Goal: Task Accomplishment & Management: Manage account settings

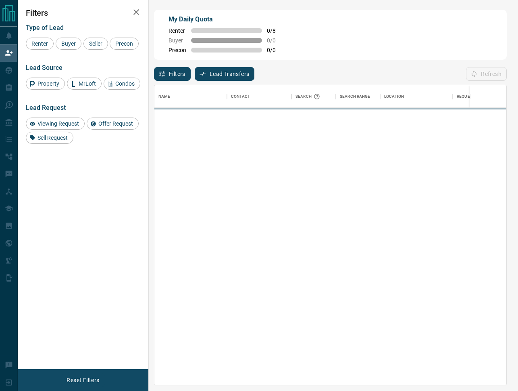
scroll to position [300, 352]
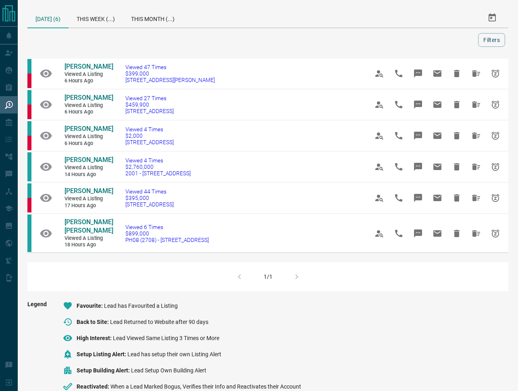
scroll to position [7, 0]
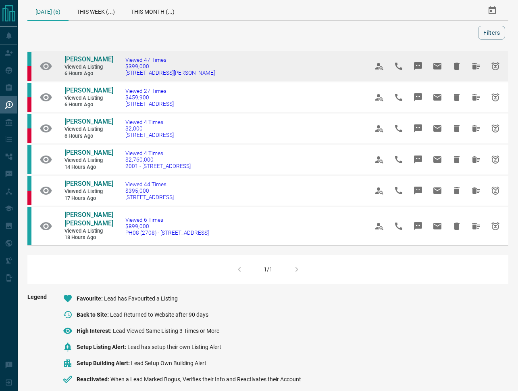
click at [79, 59] on span "Jesse Wa" at bounding box center [89, 59] width 49 height 8
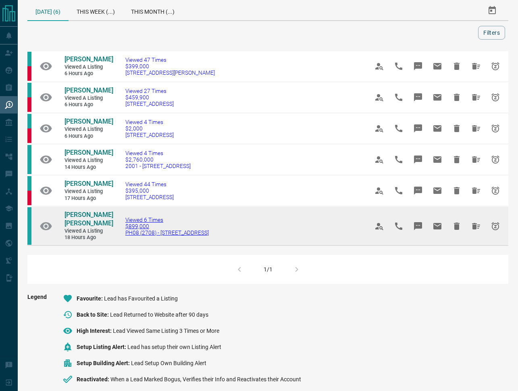
click at [134, 230] on span "PH08 (2708) - 286 Main Street" at bounding box center [167, 232] width 84 height 6
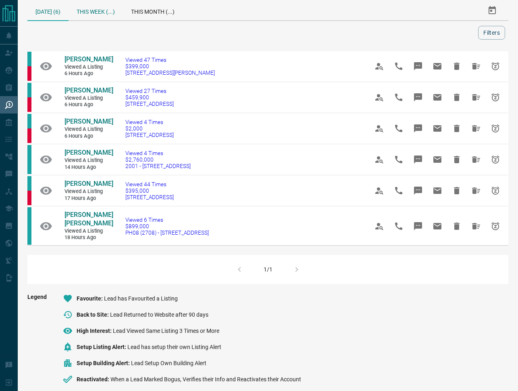
click at [99, 0] on div "Today (6) This Week (...) This Month (...) Filters Jesse Wa Viewed a Listing 6 …" at bounding box center [268, 236] width 501 height 486
drag, startPoint x: 98, startPoint y: 15, endPoint x: 119, endPoint y: 18, distance: 21.6
click at [98, 13] on div "This Week (...)" at bounding box center [96, 10] width 54 height 19
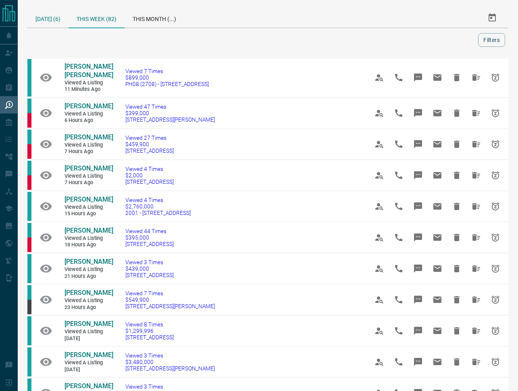
drag, startPoint x: 56, startPoint y: 18, endPoint x: 65, endPoint y: 18, distance: 8.5
click at [56, 17] on div "Today (6)" at bounding box center [47, 17] width 41 height 19
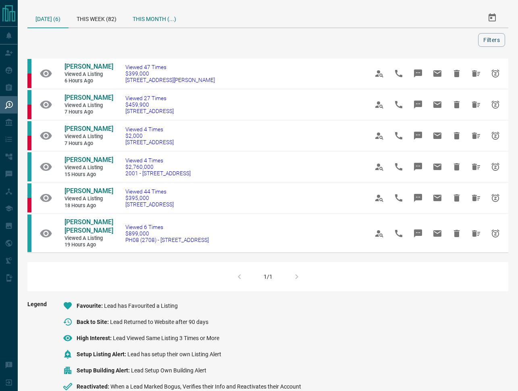
click at [142, 18] on div "This Month (...)" at bounding box center [155, 17] width 60 height 19
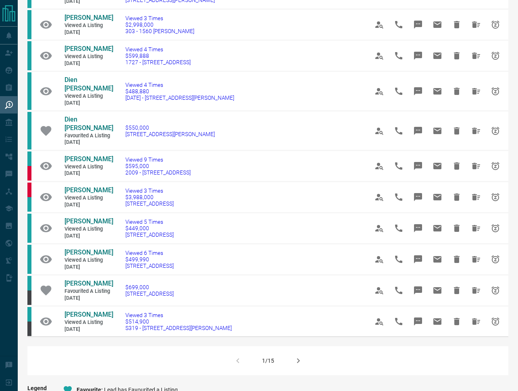
scroll to position [564, 0]
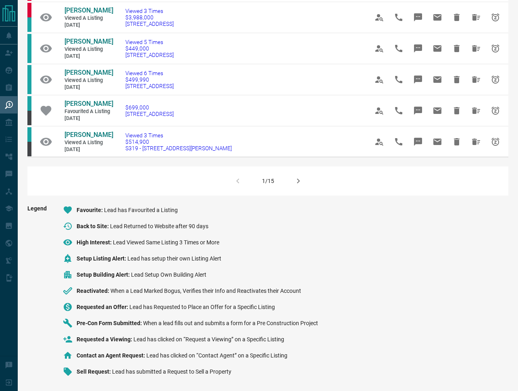
drag, startPoint x: 65, startPoint y: 207, endPoint x: 163, endPoint y: 216, distance: 98.4
click at [158, 216] on ul "Favourite Lead has Favourited a Listing Back to Site Lead Returned to Website a…" at bounding box center [183, 294] width 272 height 178
drag, startPoint x: 180, startPoint y: 210, endPoint x: 159, endPoint y: 217, distance: 22.1
click at [67, 213] on li "Favourite Lead has Favourited a Listing" at bounding box center [190, 210] width 255 height 10
drag, startPoint x: 217, startPoint y: 222, endPoint x: 61, endPoint y: 224, distance: 155.8
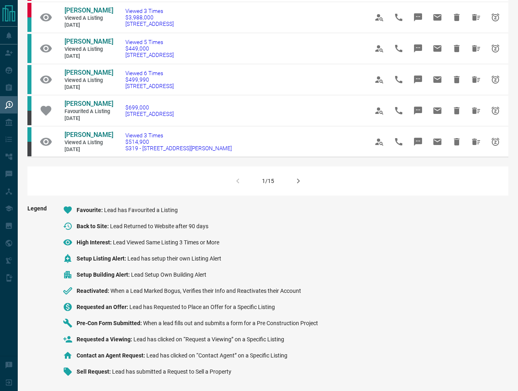
click at [61, 224] on ul "Favourite Lead has Favourited a Listing Back to Site Lead Returned to Website a…" at bounding box center [183, 294] width 272 height 178
drag, startPoint x: 241, startPoint y: 246, endPoint x: 67, endPoint y: 245, distance: 174.3
click at [36, 239] on div "Legend Favourite Lead has Favourited a Listing Back to Site Lead Returned to We…" at bounding box center [267, 294] width 481 height 178
drag, startPoint x: 224, startPoint y: 261, endPoint x: 70, endPoint y: 260, distance: 153.3
click at [70, 260] on li "Setup Listing Alert Lead has setup their own Listing Alert" at bounding box center [190, 258] width 255 height 10
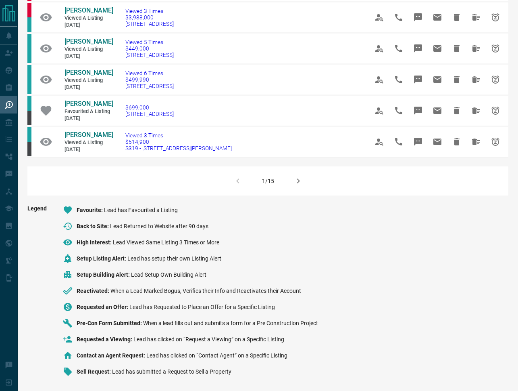
drag, startPoint x: 257, startPoint y: 268, endPoint x: 234, endPoint y: 269, distance: 22.7
click at [257, 267] on ul "Favourite Lead has Favourited a Listing Back to Site Lead Returned to Website a…" at bounding box center [183, 294] width 272 height 178
drag, startPoint x: 211, startPoint y: 279, endPoint x: 75, endPoint y: 278, distance: 136.4
click at [72, 278] on li "Setup Building Alert Lead Setup Own Building Alert" at bounding box center [190, 275] width 255 height 10
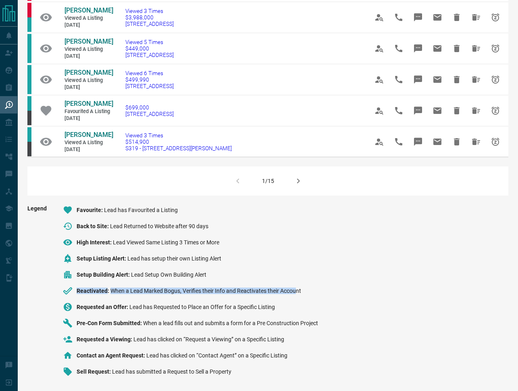
drag, startPoint x: 297, startPoint y: 289, endPoint x: 69, endPoint y: 286, distance: 228.0
click at [71, 286] on li "Reactivated When a Lead Marked Bogus, Verifies their Info and Reactivates their…" at bounding box center [190, 291] width 255 height 10
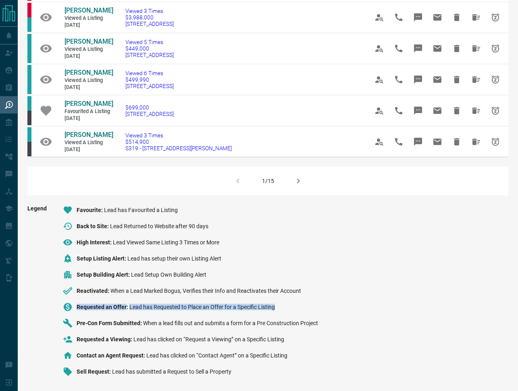
drag, startPoint x: 285, startPoint y: 307, endPoint x: 69, endPoint y: 309, distance: 216.3
click at [69, 309] on li "Requested an Offer Lead has Requested to Place an Offer for a Specific Listing" at bounding box center [190, 307] width 255 height 10
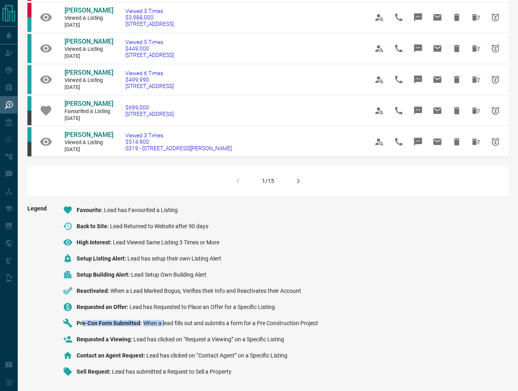
drag, startPoint x: 105, startPoint y: 322, endPoint x: 164, endPoint y: 324, distance: 58.5
click at [164, 323] on div "Pre-Con Form Submitted When a lead fills out and submits a form for a Pre Const…" at bounding box center [198, 323] width 242 height 6
drag, startPoint x: 78, startPoint y: 340, endPoint x: 145, endPoint y: 340, distance: 67.4
click at [145, 340] on div "Requested a Viewing Lead has clicked on “Request a Viewing” on a Specific Listi…" at bounding box center [181, 339] width 208 height 6
drag, startPoint x: 113, startPoint y: 342, endPoint x: 133, endPoint y: 342, distance: 19.8
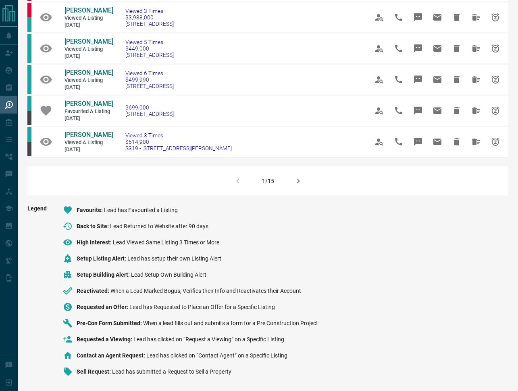
click at [113, 342] on li "Requested a Viewing Lead has clicked on “Request a Viewing” on a Specific Listi…" at bounding box center [190, 339] width 255 height 10
click at [124, 359] on li "Contact an Agent Request Lead has clicked on “Contact Agent” on a Specific List…" at bounding box center [190, 355] width 255 height 10
drag, startPoint x: 77, startPoint y: 355, endPoint x: 326, endPoint y: 360, distance: 249.0
click at [327, 360] on div "Legend Favourite Lead has Favourited a Listing Back to Site Lead Returned to We…" at bounding box center [267, 294] width 481 height 178
drag, startPoint x: 75, startPoint y: 373, endPoint x: 96, endPoint y: 374, distance: 20.2
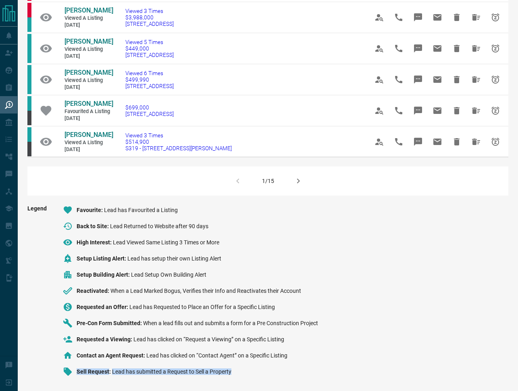
click at [97, 374] on li "Sell Request Lead has submitted a Request to Sell a Property" at bounding box center [190, 371] width 255 height 10
drag, startPoint x: 93, startPoint y: 373, endPoint x: 82, endPoint y: 369, distance: 12.0
click at [91, 372] on span "Sell Request" at bounding box center [95, 371] width 36 height 6
click at [114, 369] on span "Lead has submitted a Request to Sell a Property" at bounding box center [171, 371] width 119 height 6
drag, startPoint x: 79, startPoint y: 374, endPoint x: 123, endPoint y: 374, distance: 44.4
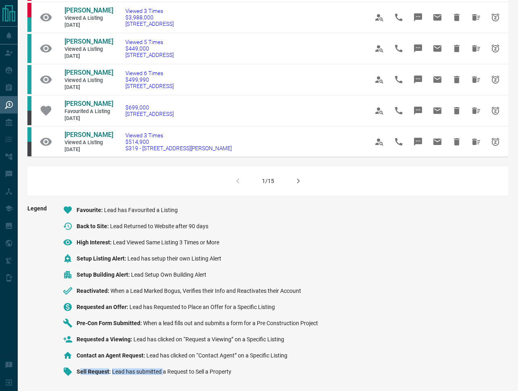
click at [163, 372] on div "Sell Request Lead has submitted a Request to Sell a Property" at bounding box center [154, 371] width 155 height 6
click at [66, 372] on icon at bounding box center [68, 371] width 8 height 8
click at [130, 355] on span "Contact an Agent Request" at bounding box center [112, 355] width 70 height 6
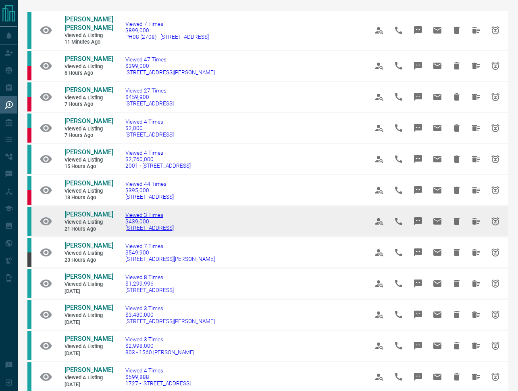
scroll to position [0, 0]
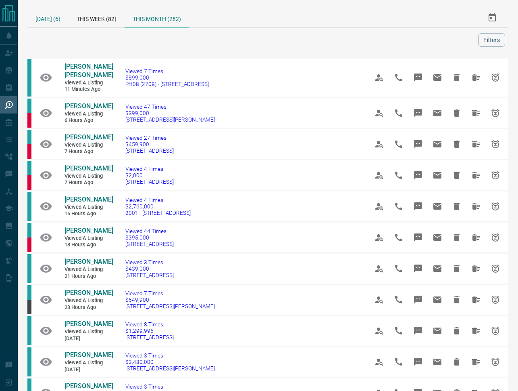
click at [52, 23] on div "Today (6)" at bounding box center [47, 17] width 41 height 19
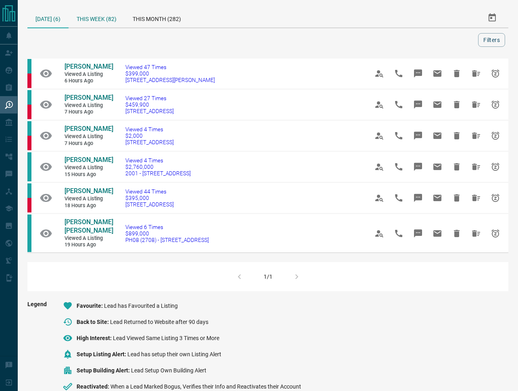
click at [105, 18] on div "This Week (82)" at bounding box center [97, 17] width 56 height 19
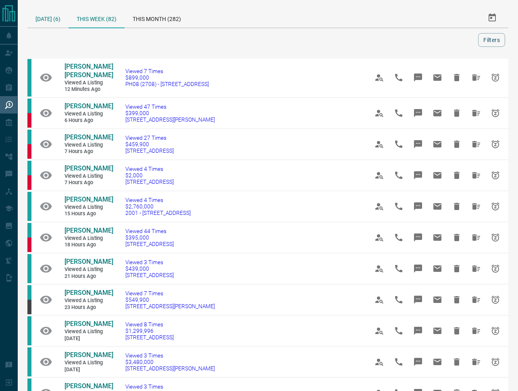
click at [39, 15] on div "Today (6)" at bounding box center [47, 17] width 41 height 19
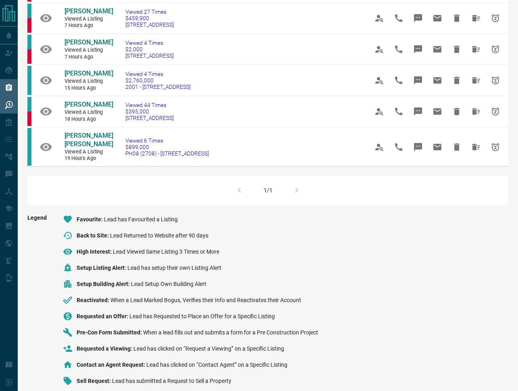
scroll to position [87, 0]
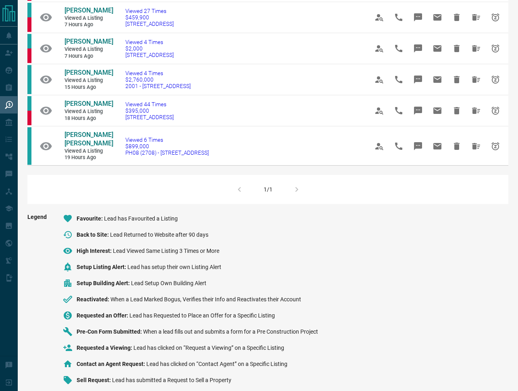
drag, startPoint x: 83, startPoint y: 238, endPoint x: 111, endPoint y: 244, distance: 28.8
click at [119, 242] on ul "Favourite Lead has Favourited a Listing Back to Site Lead Returned to Website a…" at bounding box center [183, 302] width 272 height 178
drag, startPoint x: 86, startPoint y: 253, endPoint x: 112, endPoint y: 258, distance: 26.7
click at [118, 255] on li "High Interest Lead Viewed Same Listing 3 Times or More" at bounding box center [190, 251] width 255 height 10
drag, startPoint x: 57, startPoint y: 275, endPoint x: 90, endPoint y: 276, distance: 32.7
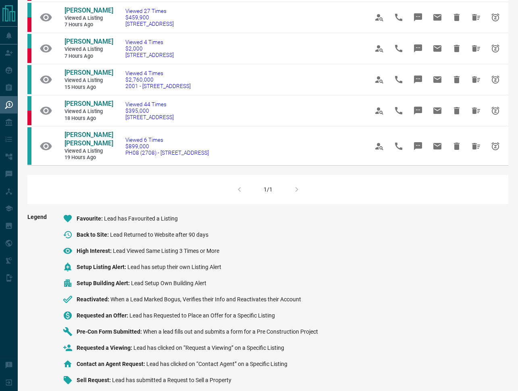
click at [85, 276] on ul "Favourite Lead has Favourited a Listing Back to Site Lead Returned to Website a…" at bounding box center [183, 302] width 272 height 178
drag, startPoint x: 61, startPoint y: 293, endPoint x: 107, endPoint y: 296, distance: 46.5
click at [108, 296] on ul "Favourite Lead has Favourited a Listing Back to Site Lead Returned to Website a…" at bounding box center [183, 302] width 272 height 178
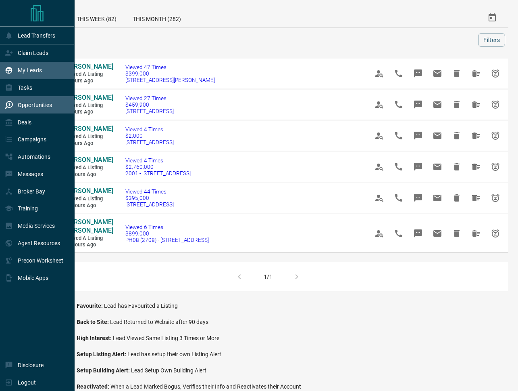
click at [31, 70] on p "My Leads" at bounding box center [30, 70] width 24 height 6
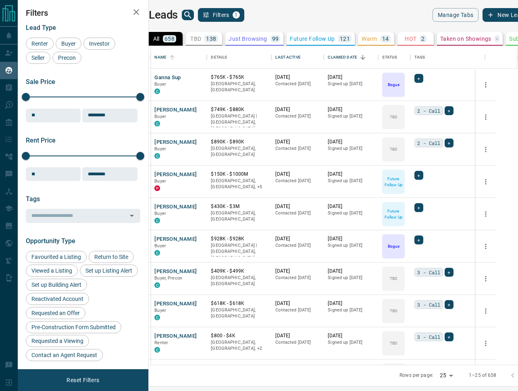
scroll to position [318, 366]
drag, startPoint x: 190, startPoint y: 109, endPoint x: 208, endPoint y: 108, distance: 17.8
click at [203, 108] on div "Marie Stauch Buyer C" at bounding box center [179, 117] width 48 height 22
click at [190, 111] on button "Marie Stauch" at bounding box center [176, 110] width 42 height 8
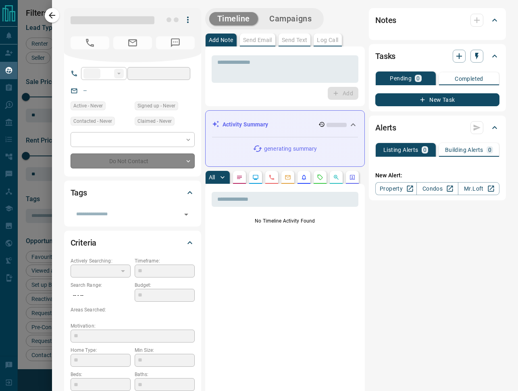
type input "**"
type input "**********"
type input "**"
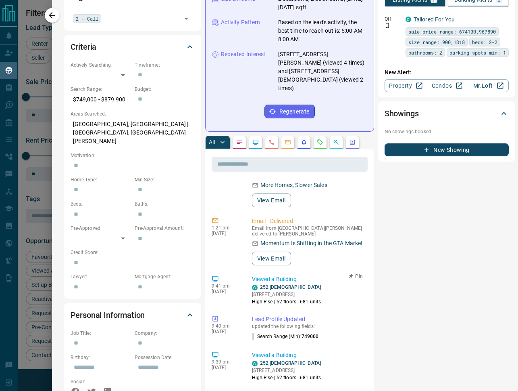
scroll to position [25, 0]
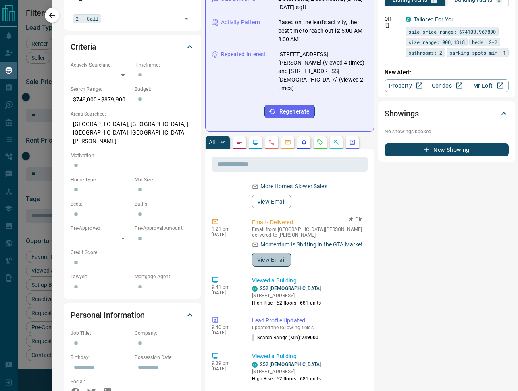
click at [276, 253] on button "View Email" at bounding box center [271, 260] width 39 height 14
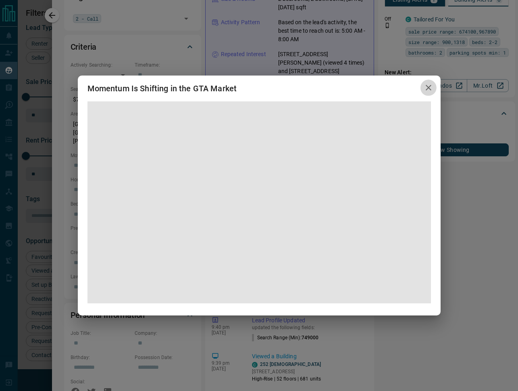
click at [429, 91] on icon "button" at bounding box center [429, 88] width 10 height 10
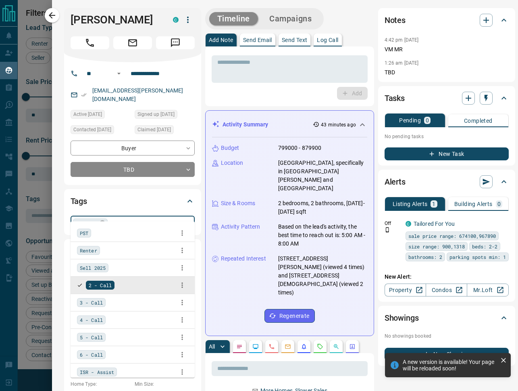
click at [133, 218] on input "text" at bounding box center [144, 222] width 69 height 9
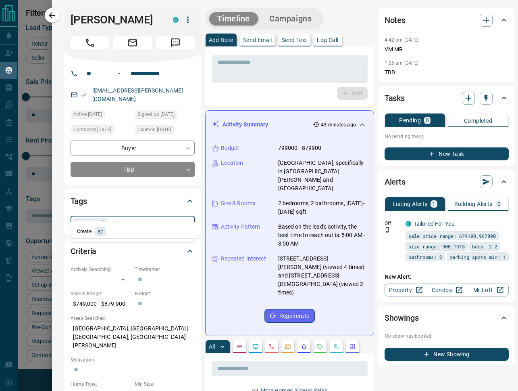
type input "**"
